Goal: Transaction & Acquisition: Purchase product/service

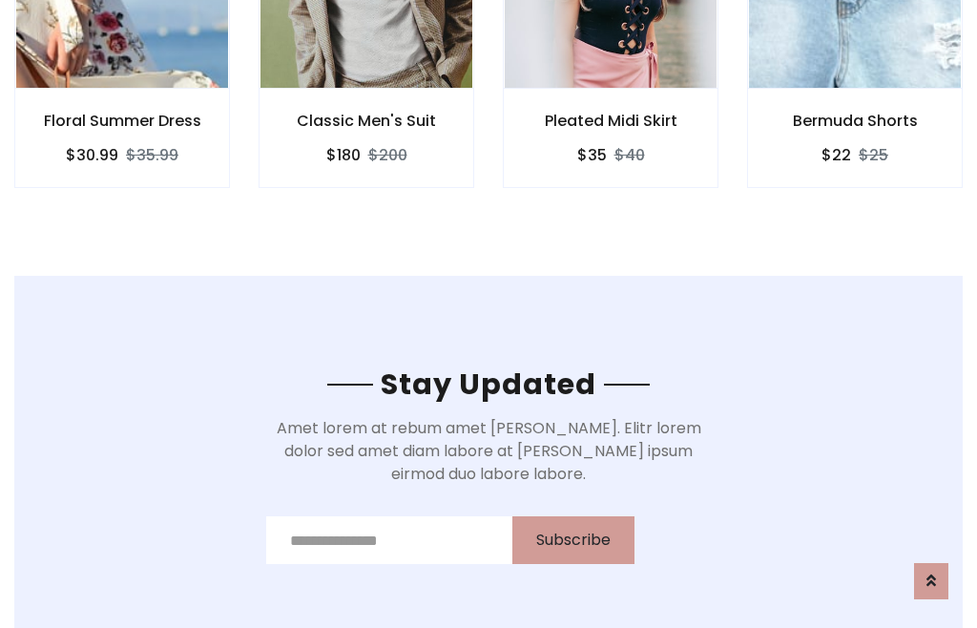
scroll to position [2873, 0]
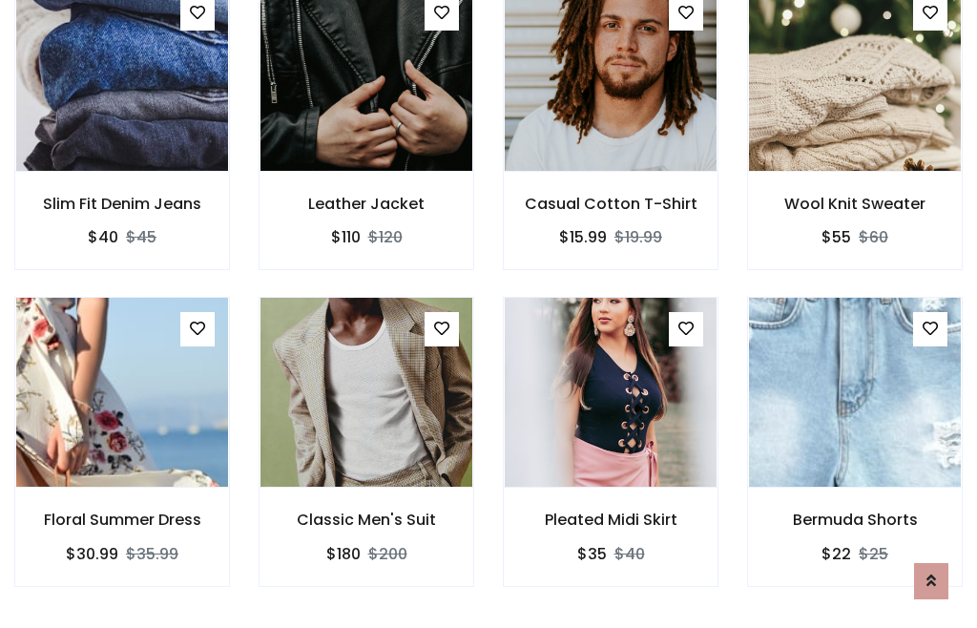
click at [488, 313] on div "Pleated Midi Skirt $35 $40" at bounding box center [610, 455] width 244 height 316
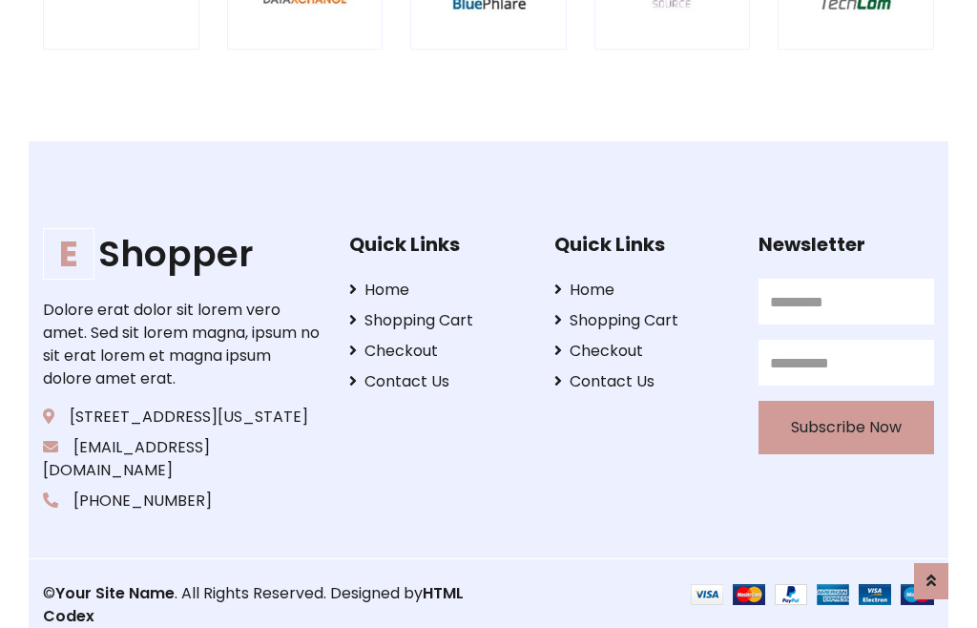
scroll to position [3631, 0]
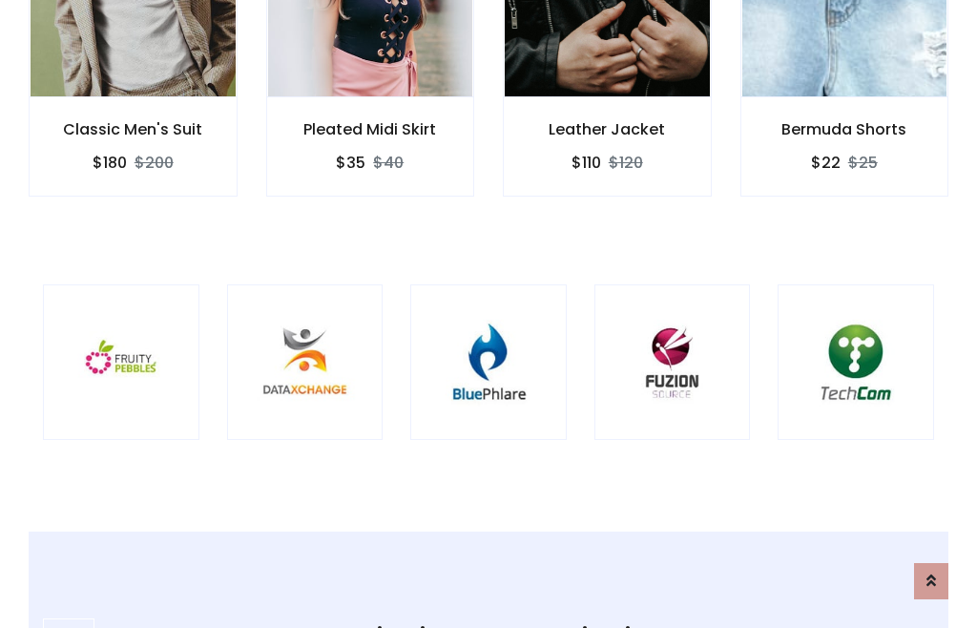
click at [488, 314] on img at bounding box center [488, 362] width 109 height 109
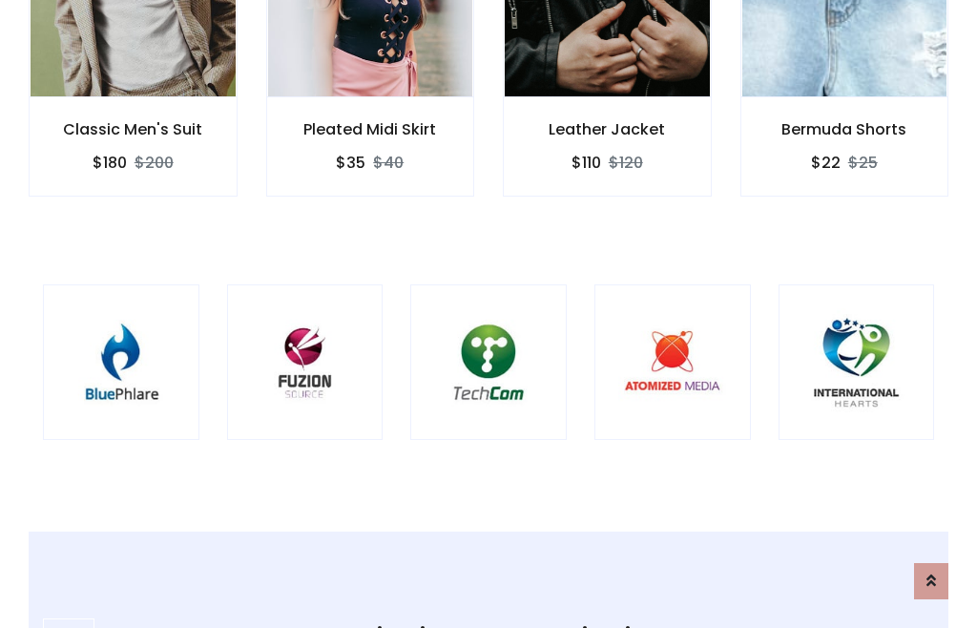
click at [488, 314] on img at bounding box center [488, 362] width 109 height 109
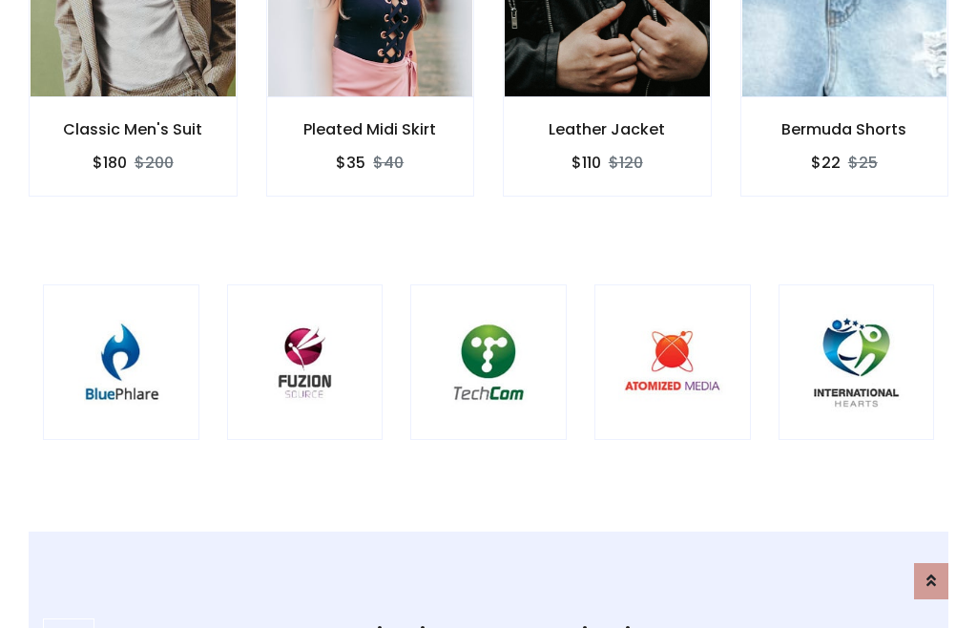
click at [488, 314] on img at bounding box center [488, 362] width 109 height 109
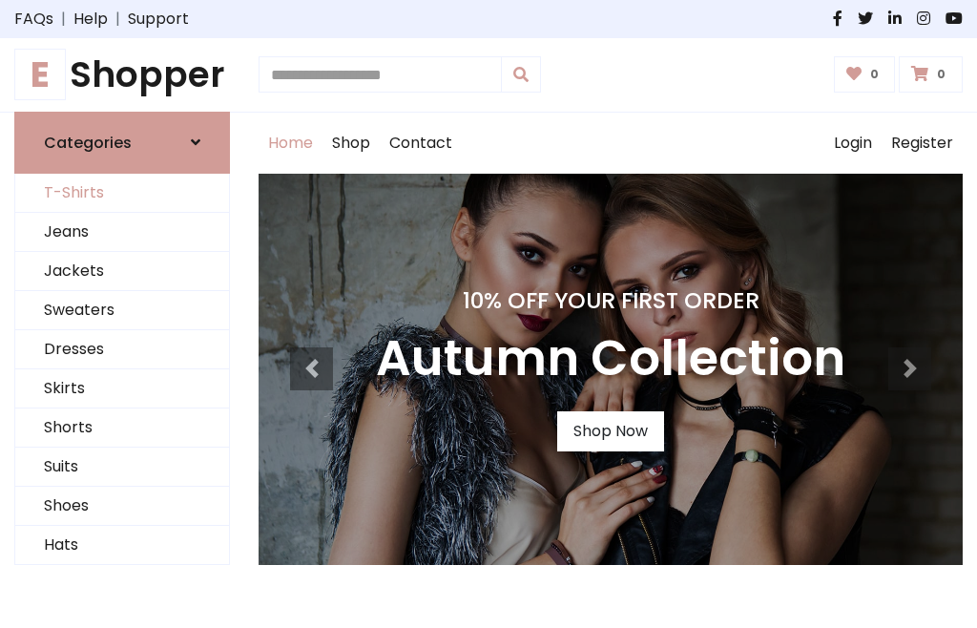
click at [122, 193] on link "T-Shirts" at bounding box center [122, 193] width 214 height 39
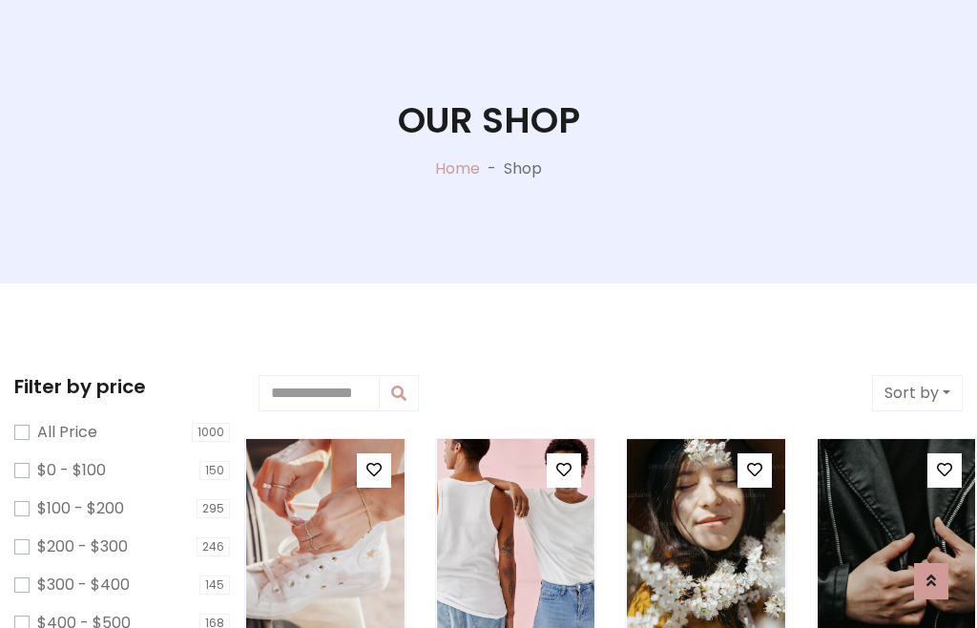
scroll to position [97, 0]
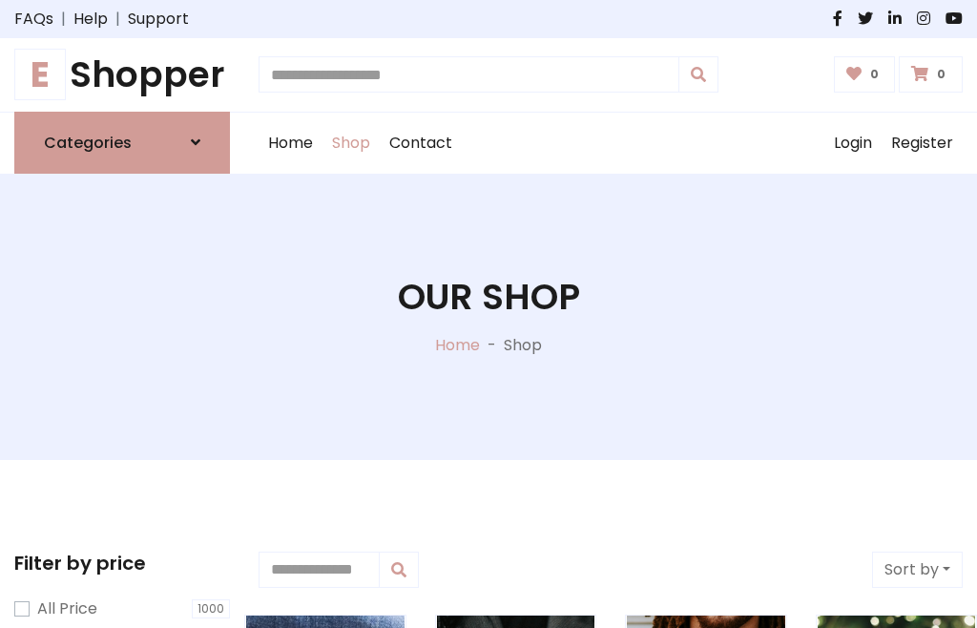
click at [122, 74] on h1 "E Shopper" at bounding box center [122, 74] width 216 height 43
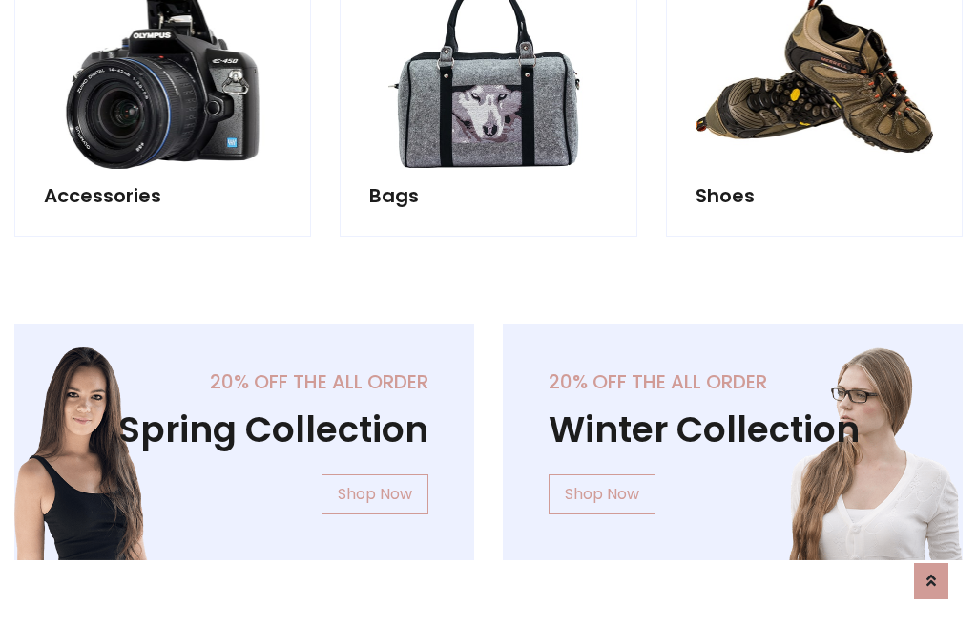
scroll to position [1853, 0]
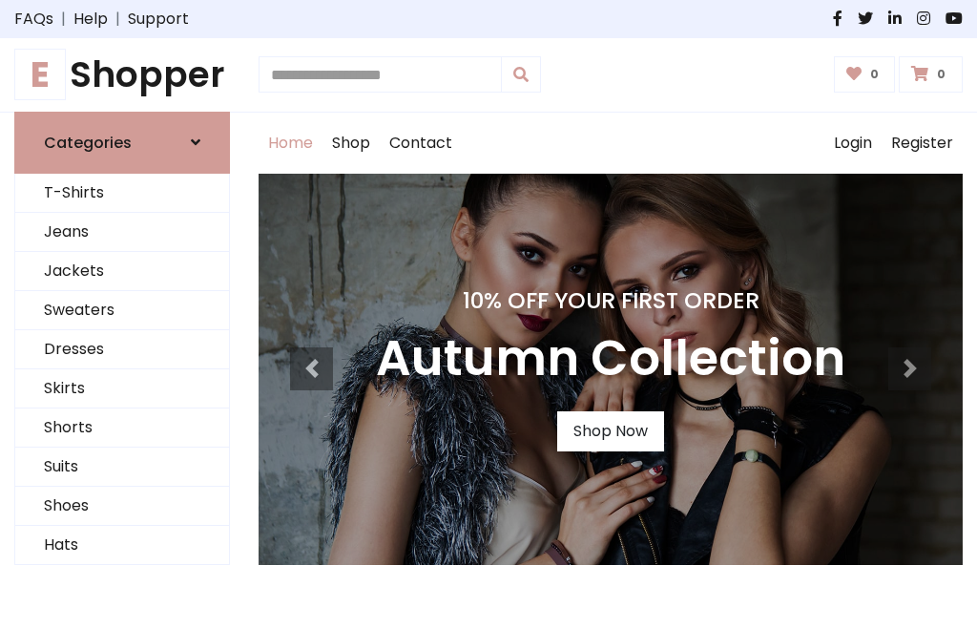
scroll to position [626, 0]
